Goal: Information Seeking & Learning: Learn about a topic

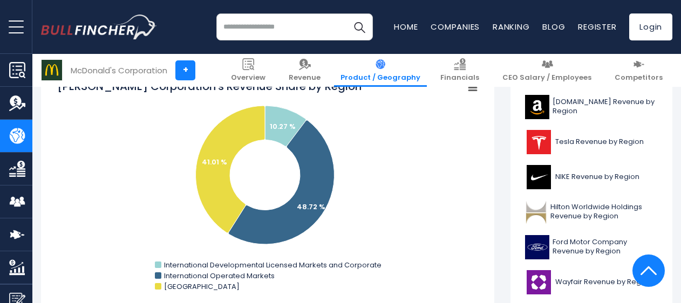
scroll to position [307, 0]
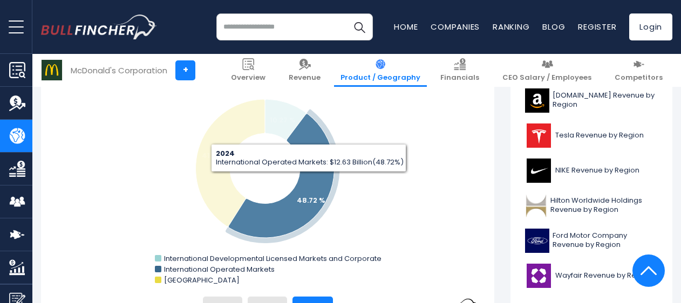
click at [309, 180] on icon "McDonald's Corporation's Revenue Share by Region" at bounding box center [281, 176] width 106 height 124
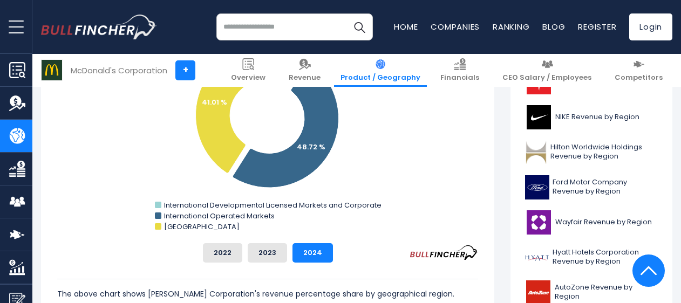
scroll to position [360, 0]
click at [257, 254] on button "2023" at bounding box center [267, 253] width 39 height 19
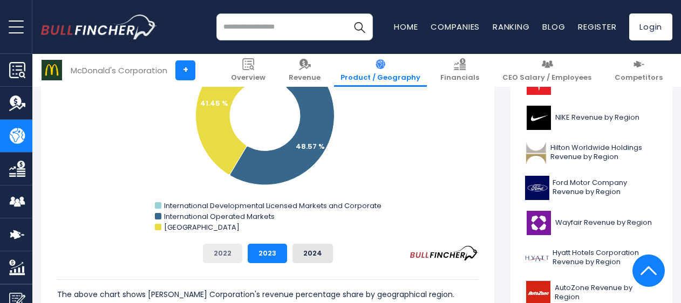
click at [223, 246] on button "2022" at bounding box center [222, 253] width 39 height 19
click at [273, 257] on button "2023" at bounding box center [267, 253] width 39 height 19
click at [316, 258] on button "2024" at bounding box center [312, 253] width 40 height 19
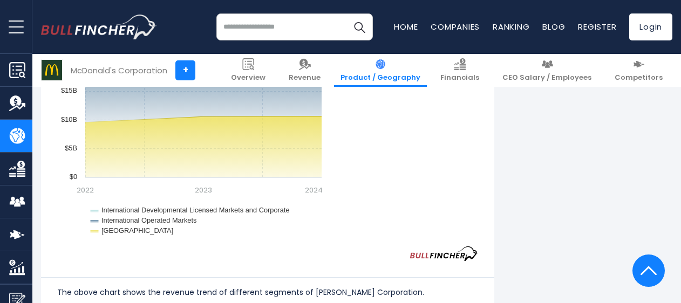
scroll to position [995, 0]
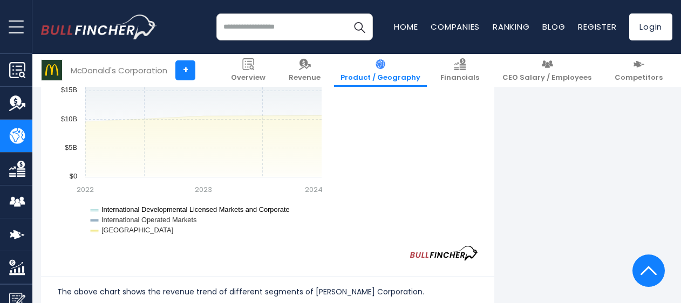
click at [167, 206] on text "International Developmental Licensed Markets and Corporate" at bounding box center [195, 210] width 188 height 8
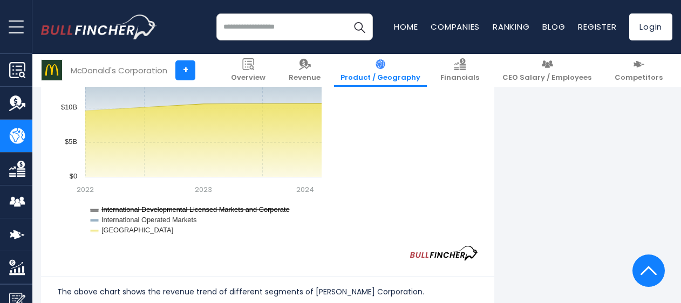
click at [166, 212] on text "International Developmental Licensed Markets and Corporate" at bounding box center [195, 210] width 188 height 8
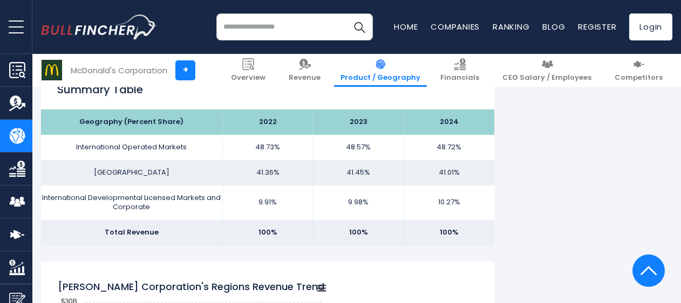
scroll to position [697, 0]
click at [176, 148] on td "International Operated Markets" at bounding box center [131, 147] width 181 height 25
drag, startPoint x: 176, startPoint y: 148, endPoint x: 227, endPoint y: 216, distance: 85.3
click at [227, 216] on td "9.91%" at bounding box center [267, 203] width 91 height 35
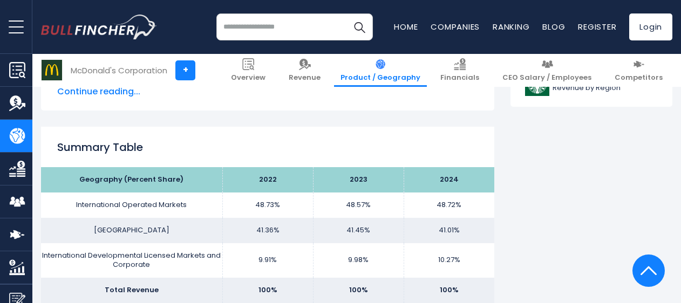
scroll to position [642, 0]
